Goal: Task Accomplishment & Management: Use online tool/utility

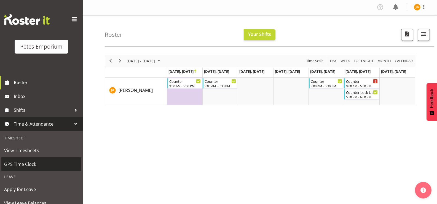
click at [30, 162] on span "GPS Time Clock" at bounding box center [41, 164] width 74 height 8
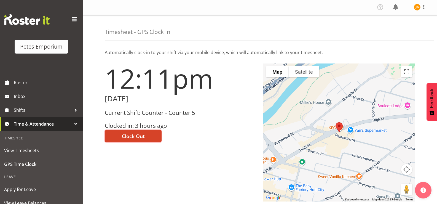
click at [138, 134] on span "Clock Out" at bounding box center [133, 135] width 23 height 7
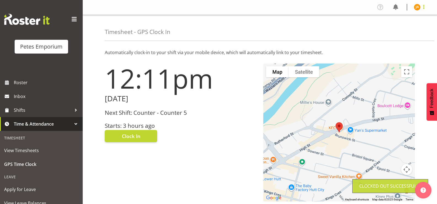
click at [423, 9] on span at bounding box center [423, 7] width 7 height 7
click at [395, 30] on link "Log Out" at bounding box center [400, 29] width 53 height 10
